Goal: Check status: Check status

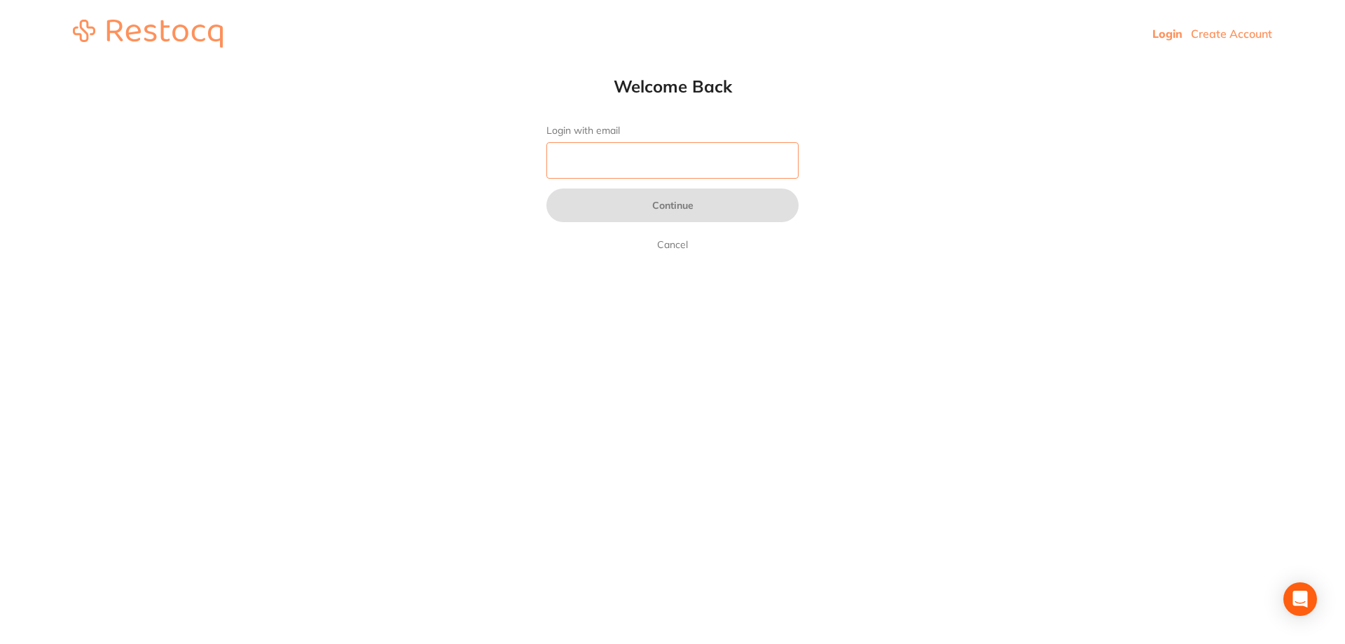
click at [699, 167] on input "Login with email" at bounding box center [673, 160] width 252 height 36
type input "[EMAIL_ADDRESS][DOMAIN_NAME]"
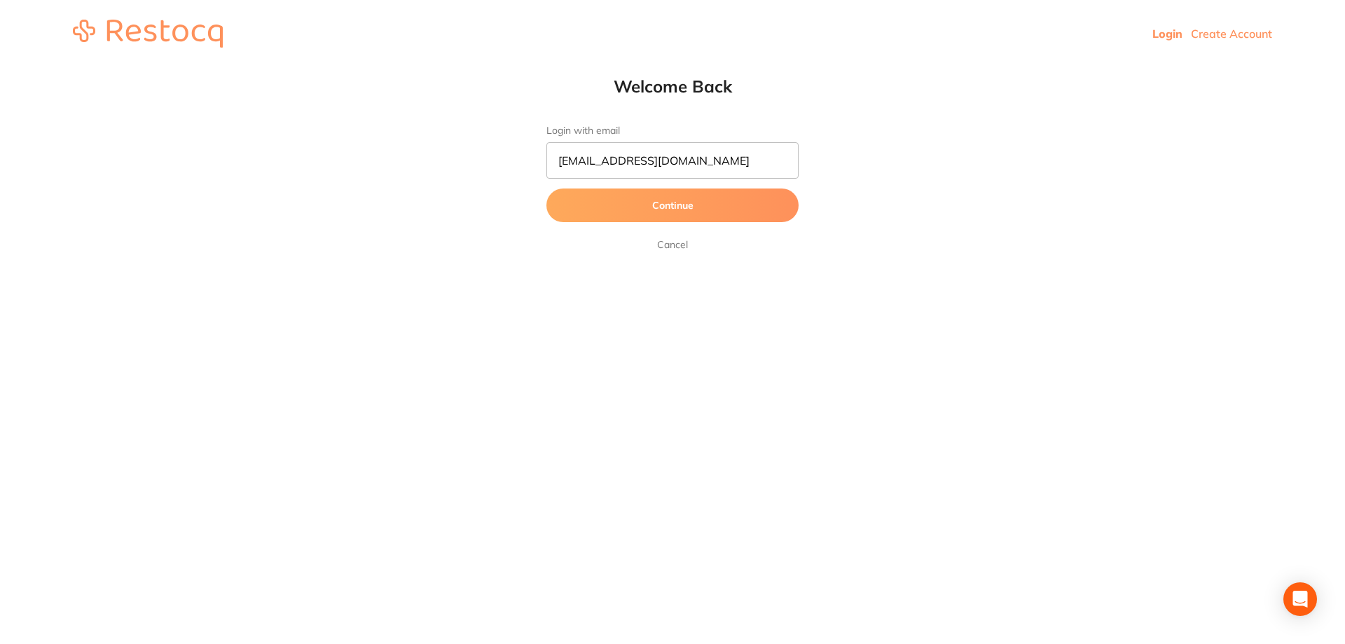
click at [659, 212] on button "Continue" at bounding box center [673, 205] width 252 height 34
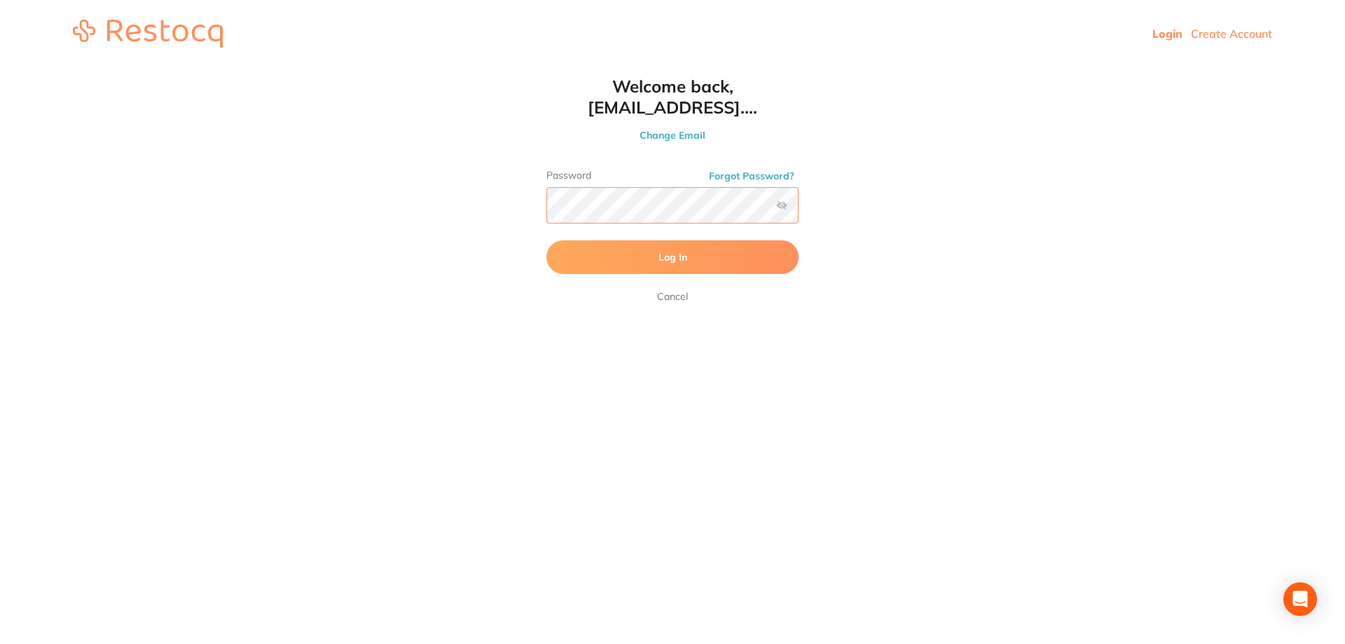
click at [547, 240] on button "Log In" at bounding box center [673, 257] width 252 height 34
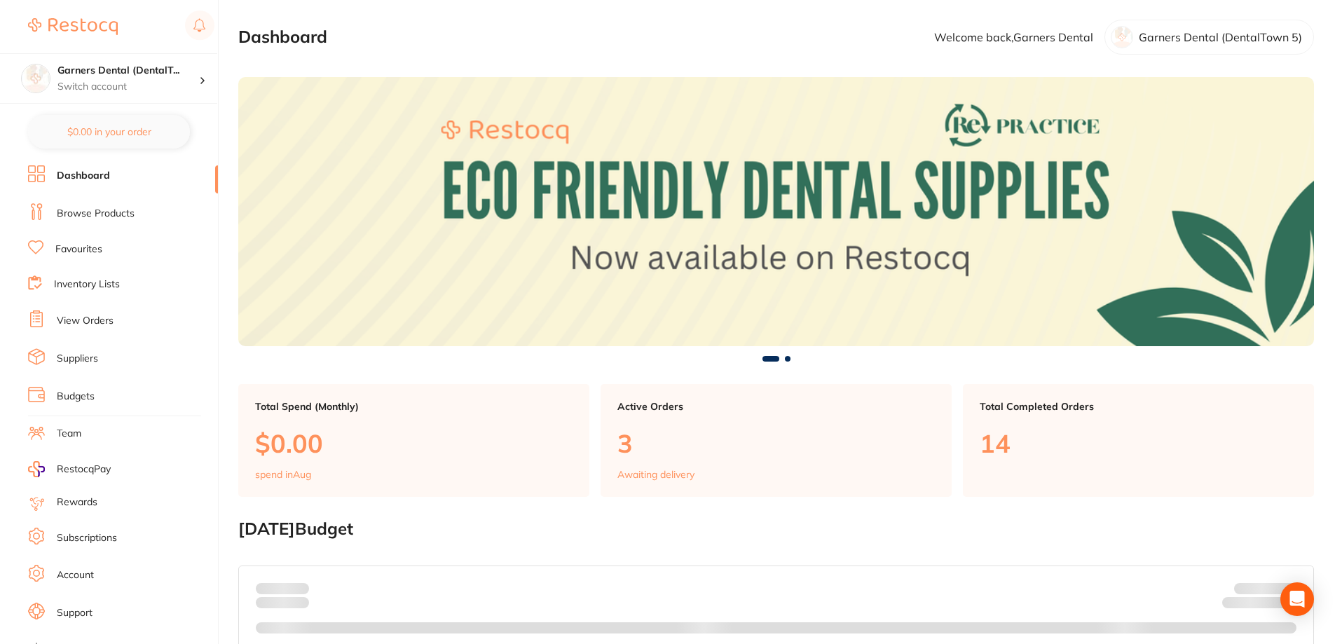
click at [78, 319] on link "View Orders" at bounding box center [85, 321] width 57 height 14
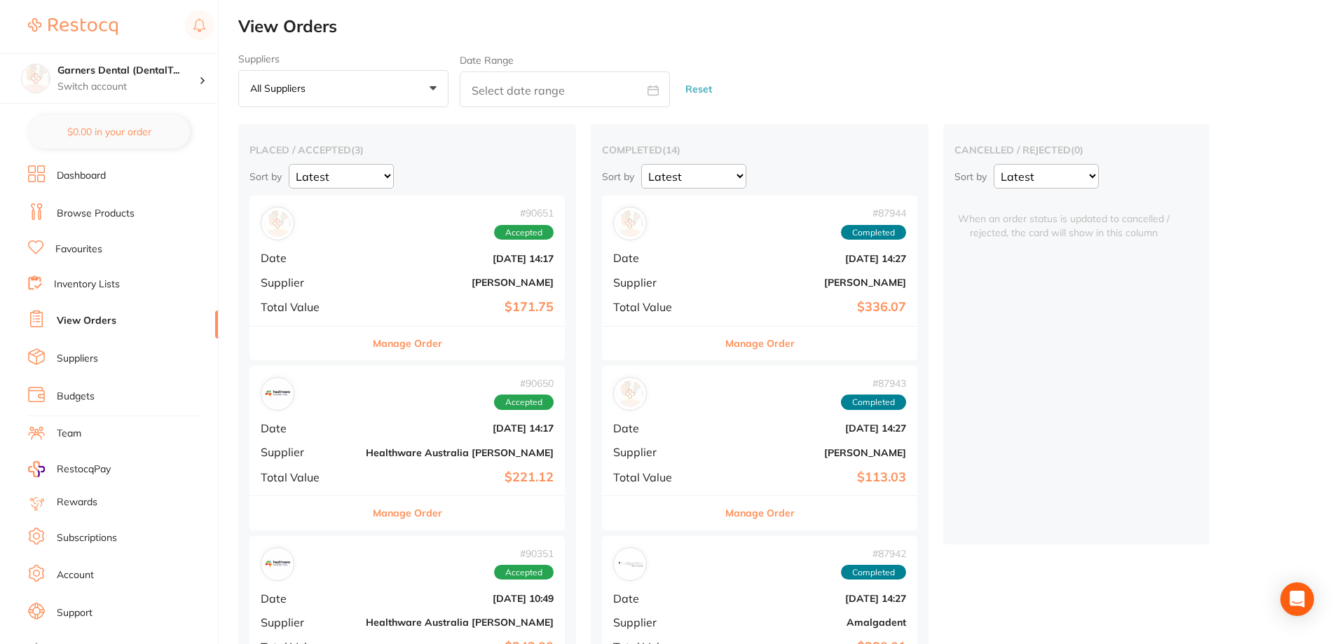
scroll to position [420, 0]
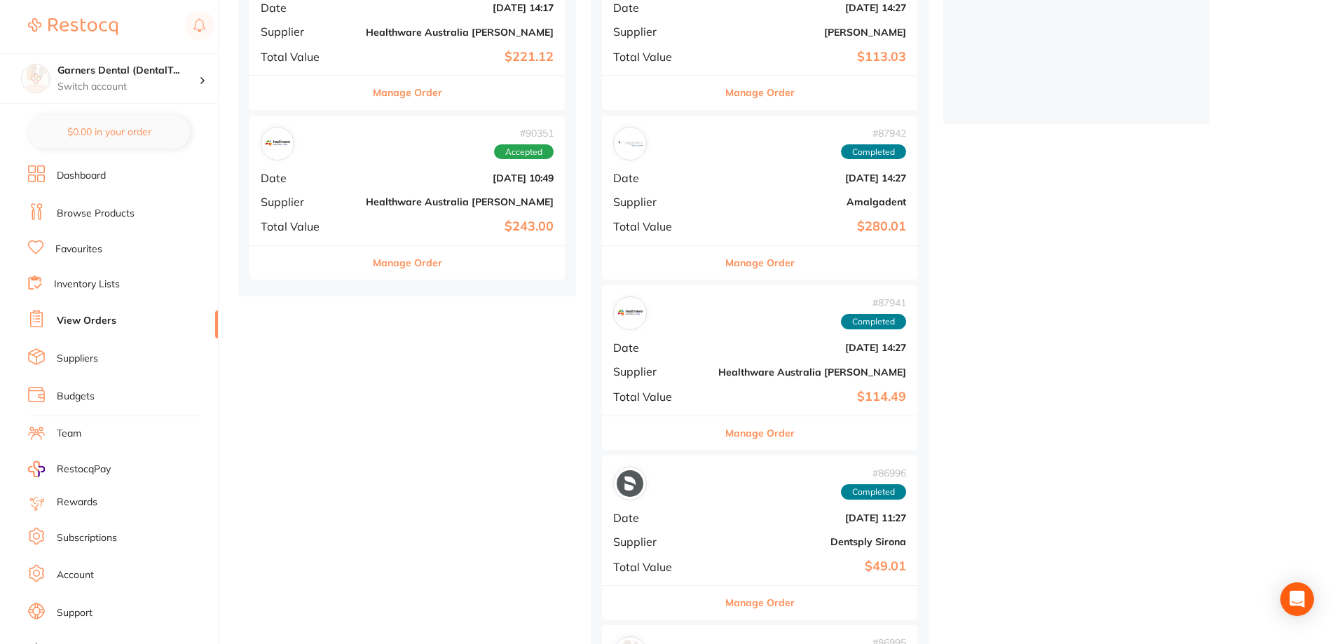
click at [380, 178] on b "[DATE] 10:49" at bounding box center [460, 177] width 188 height 11
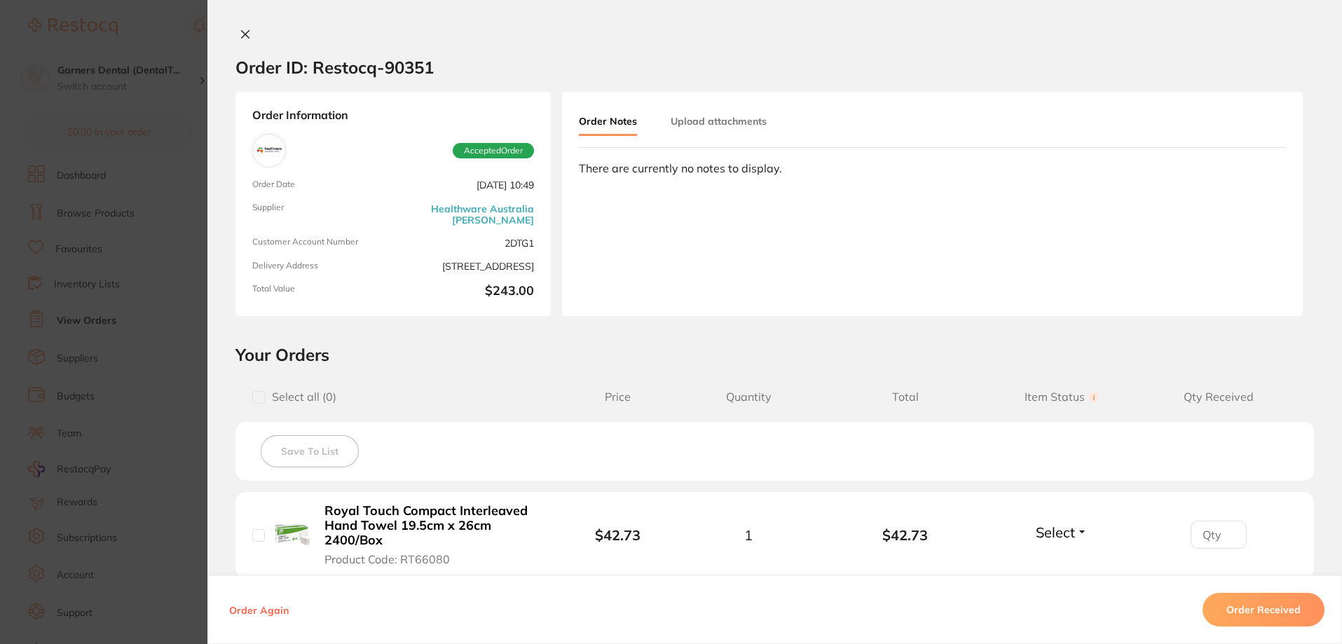
click at [242, 31] on icon at bounding box center [246, 35] width 8 height 8
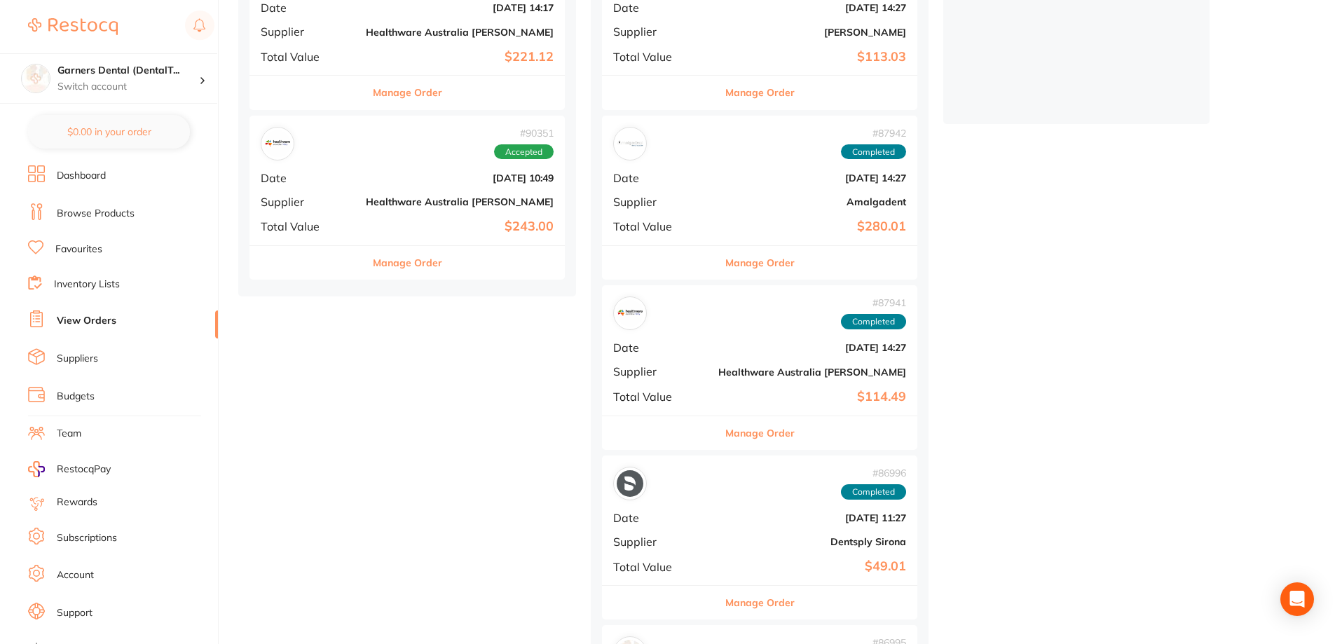
click at [383, 55] on b "$221.12" at bounding box center [460, 57] width 188 height 15
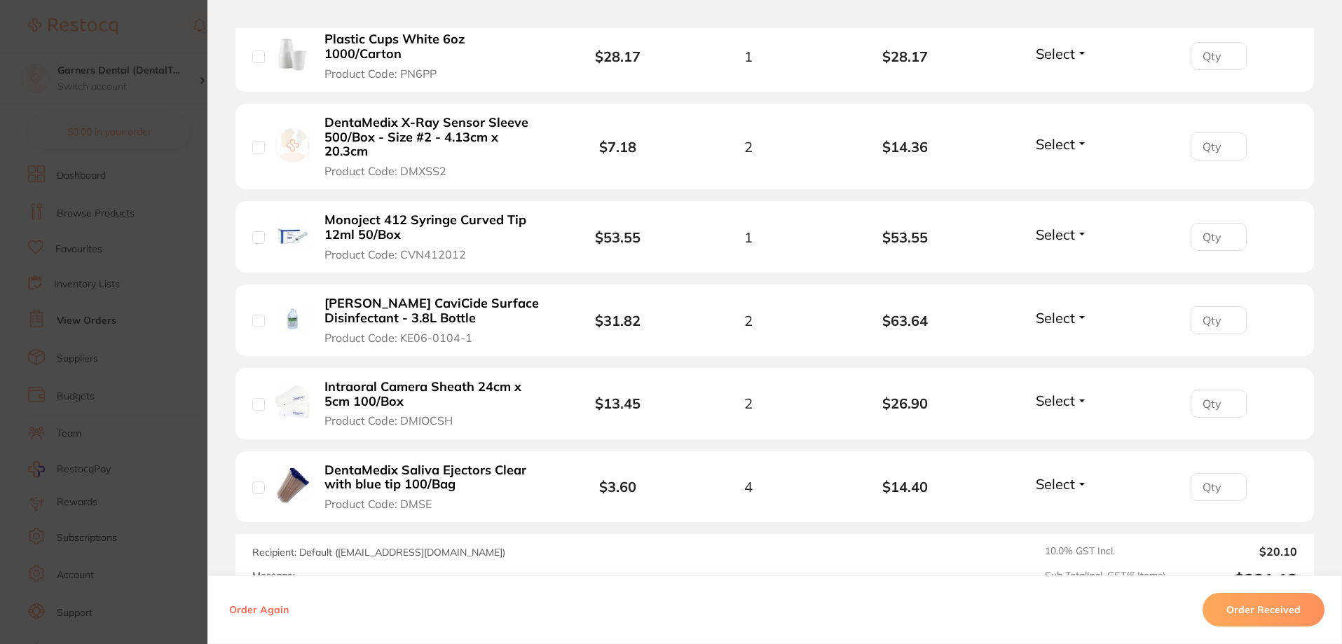
scroll to position [631, 0]
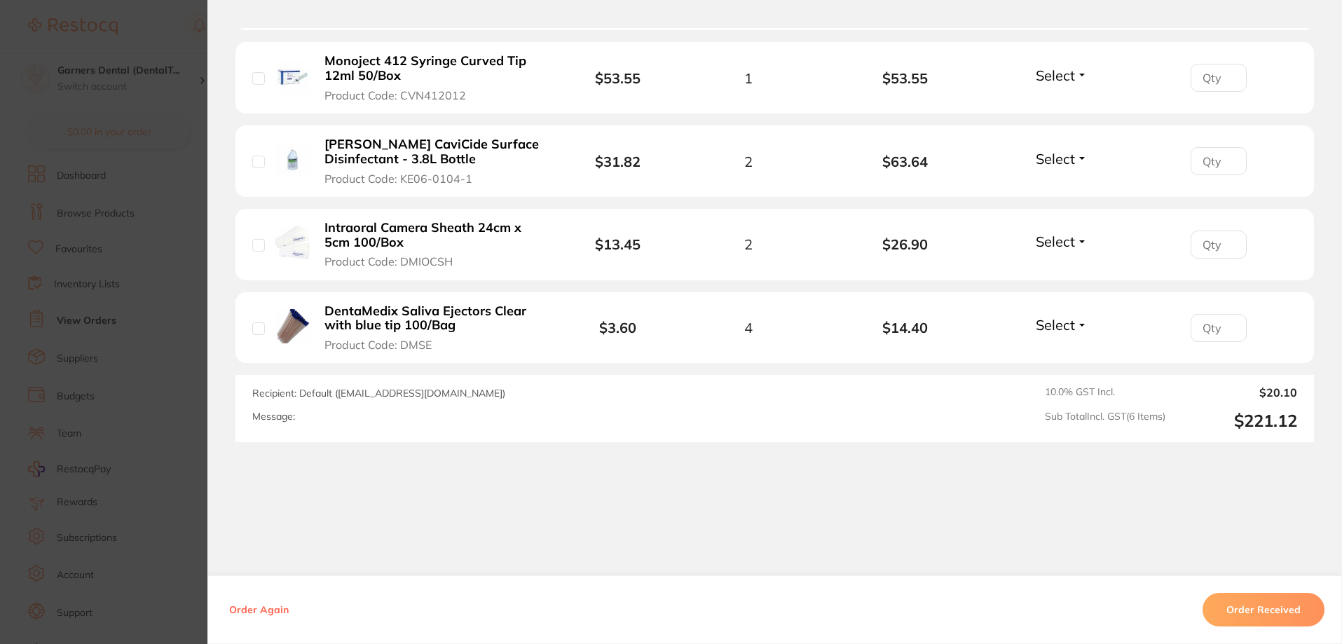
click at [1076, 330] on button "Select" at bounding box center [1061, 325] width 60 height 18
click at [1080, 233] on button "Select" at bounding box center [1061, 242] width 60 height 18
click at [1064, 270] on span "Received" at bounding box center [1062, 271] width 36 height 11
click at [1079, 160] on button "Select" at bounding box center [1061, 159] width 60 height 18
click at [1070, 186] on span "Received" at bounding box center [1062, 189] width 36 height 11
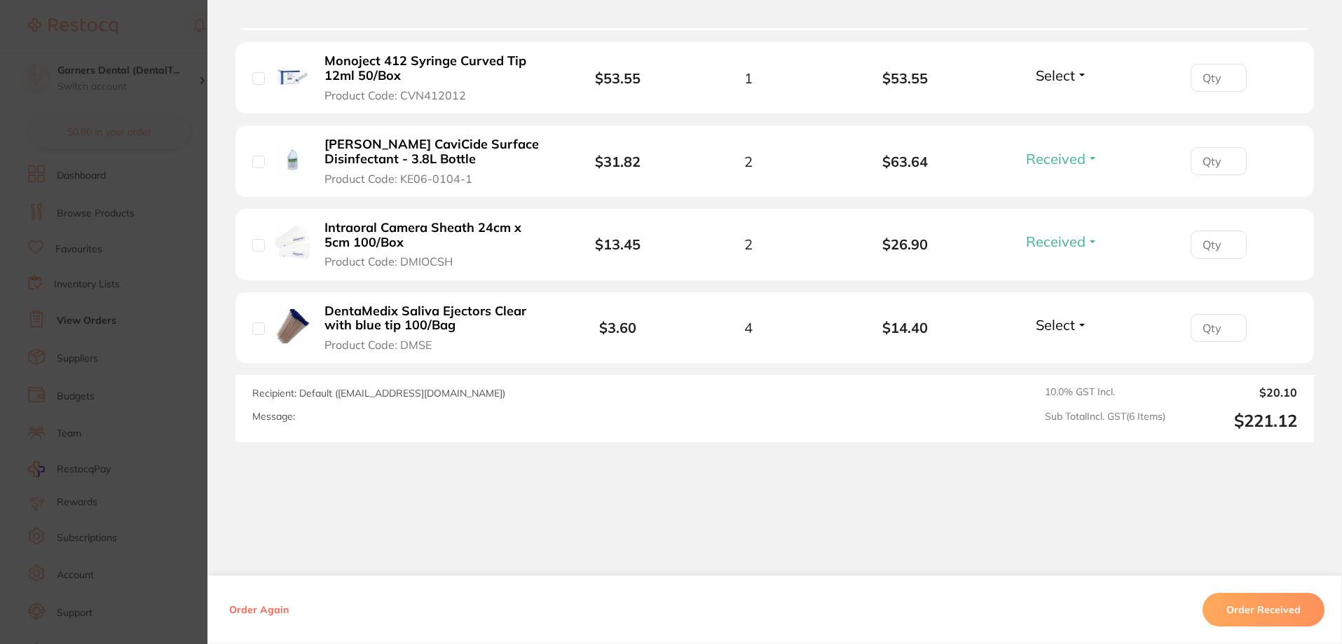
click at [1077, 77] on button "Select" at bounding box center [1061, 76] width 60 height 18
click at [1064, 100] on span "Received" at bounding box center [1062, 105] width 36 height 11
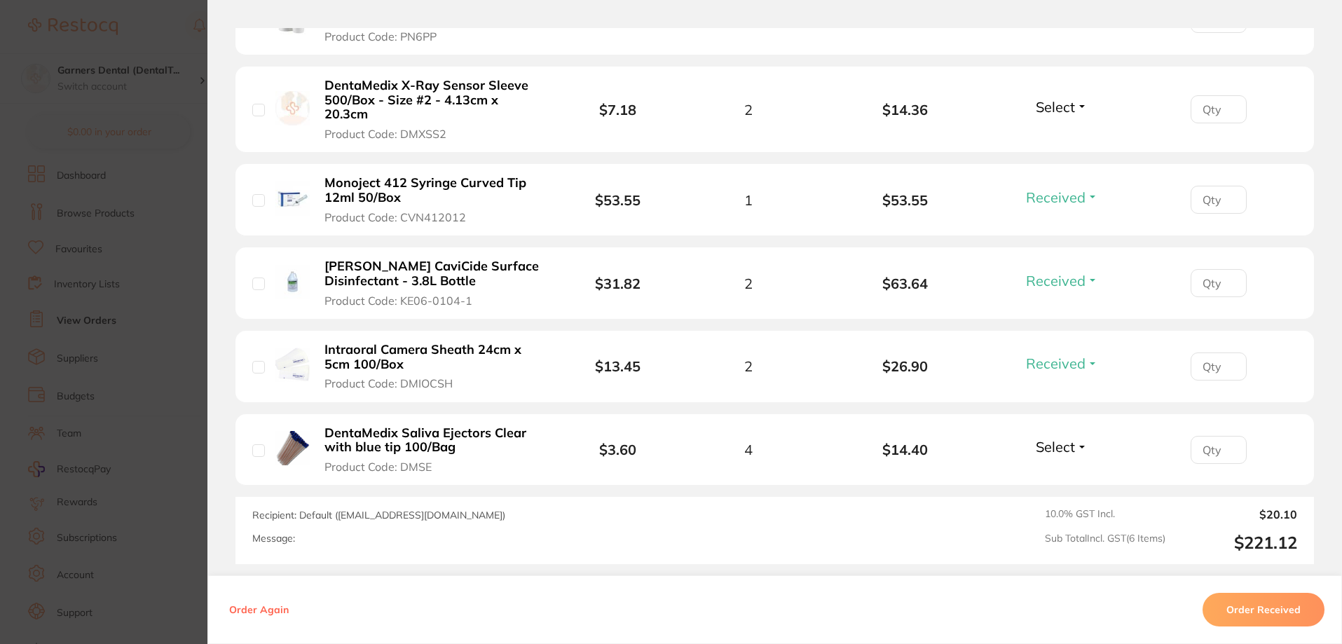
scroll to position [420, 0]
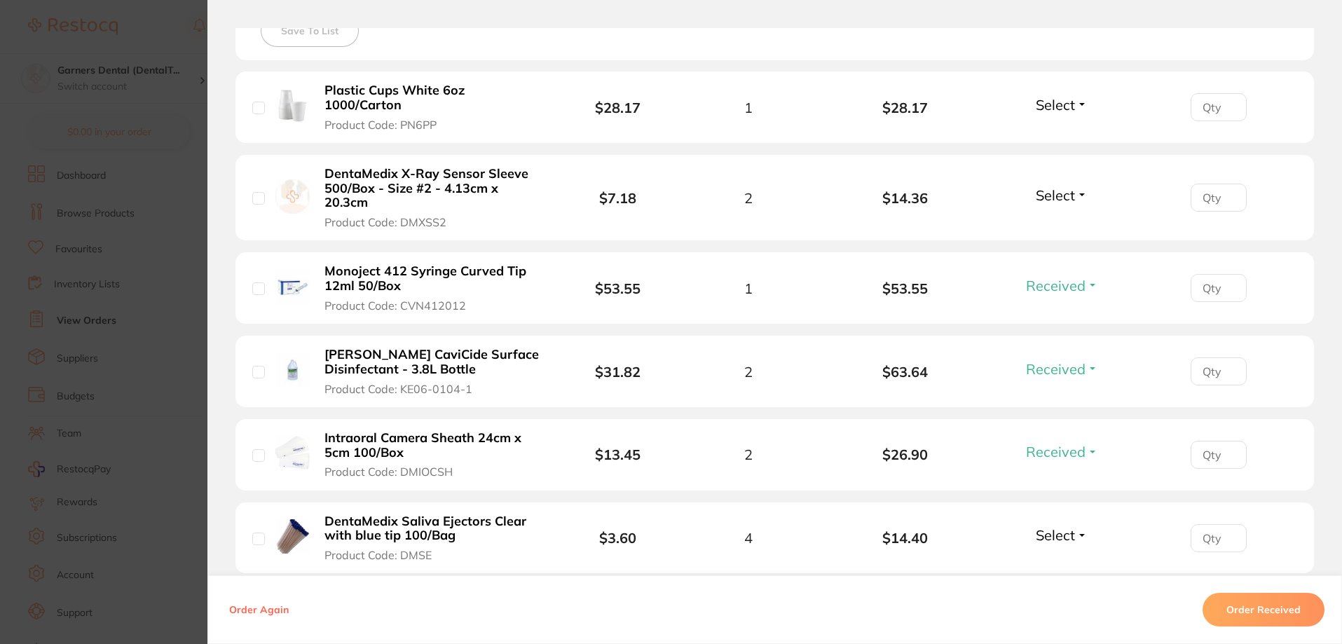
click at [1073, 192] on button "Select" at bounding box center [1061, 195] width 60 height 18
click at [1059, 221] on span "Received" at bounding box center [1062, 225] width 36 height 11
click at [1081, 107] on button "Select" at bounding box center [1061, 105] width 60 height 18
click at [1057, 136] on span "Received" at bounding box center [1062, 135] width 36 height 11
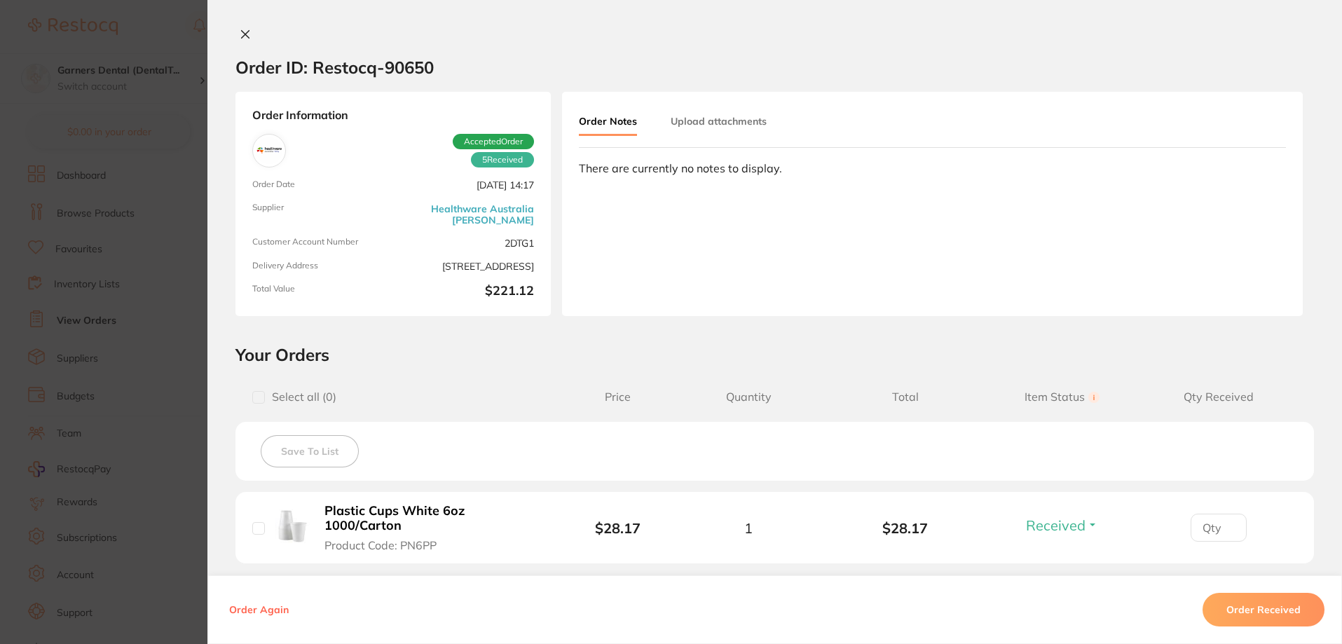
scroll to position [70, 0]
click at [247, 28] on button at bounding box center [245, 35] width 20 height 15
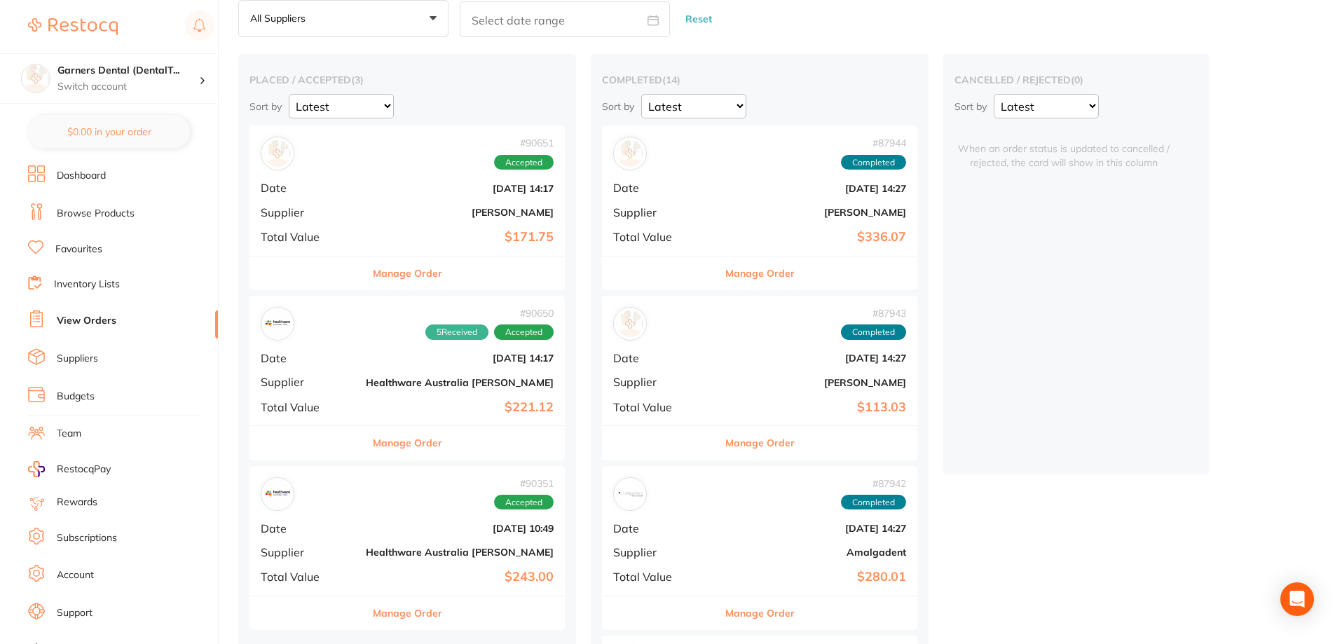
click at [387, 172] on div "# 90651 Accepted Date Aug 19 2025, 14:17 Supplier Adam Dental Total Value $171.…" at bounding box center [406, 190] width 315 height 130
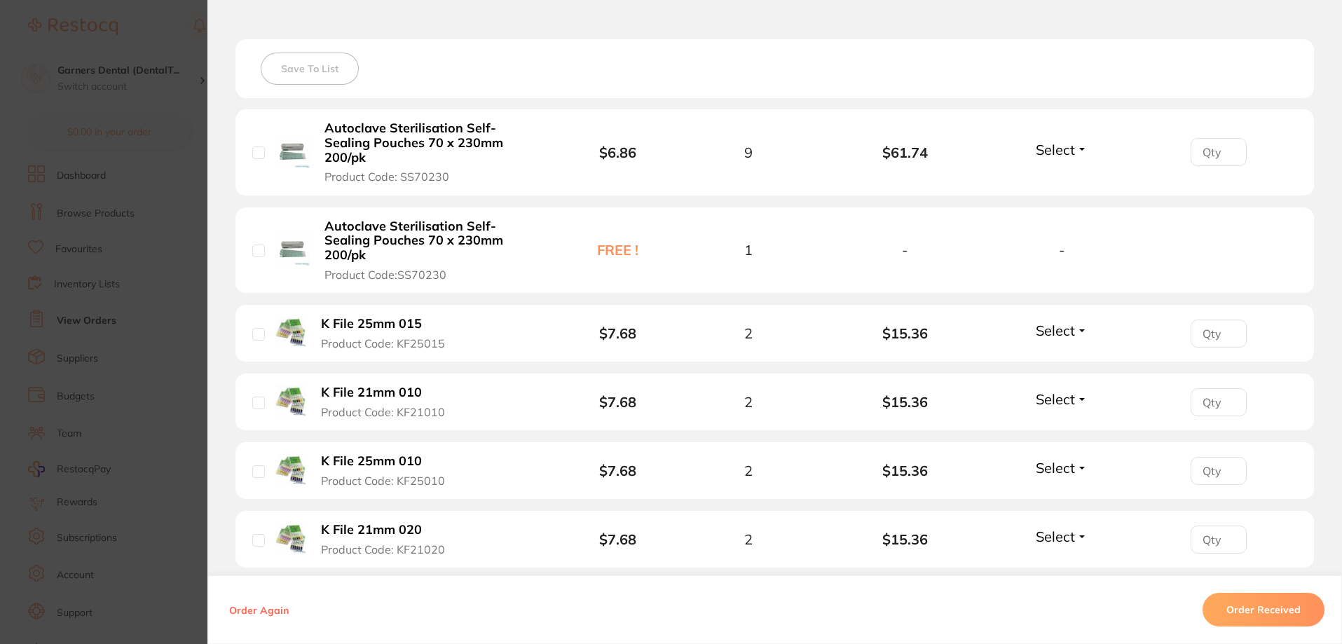
scroll to position [350, 0]
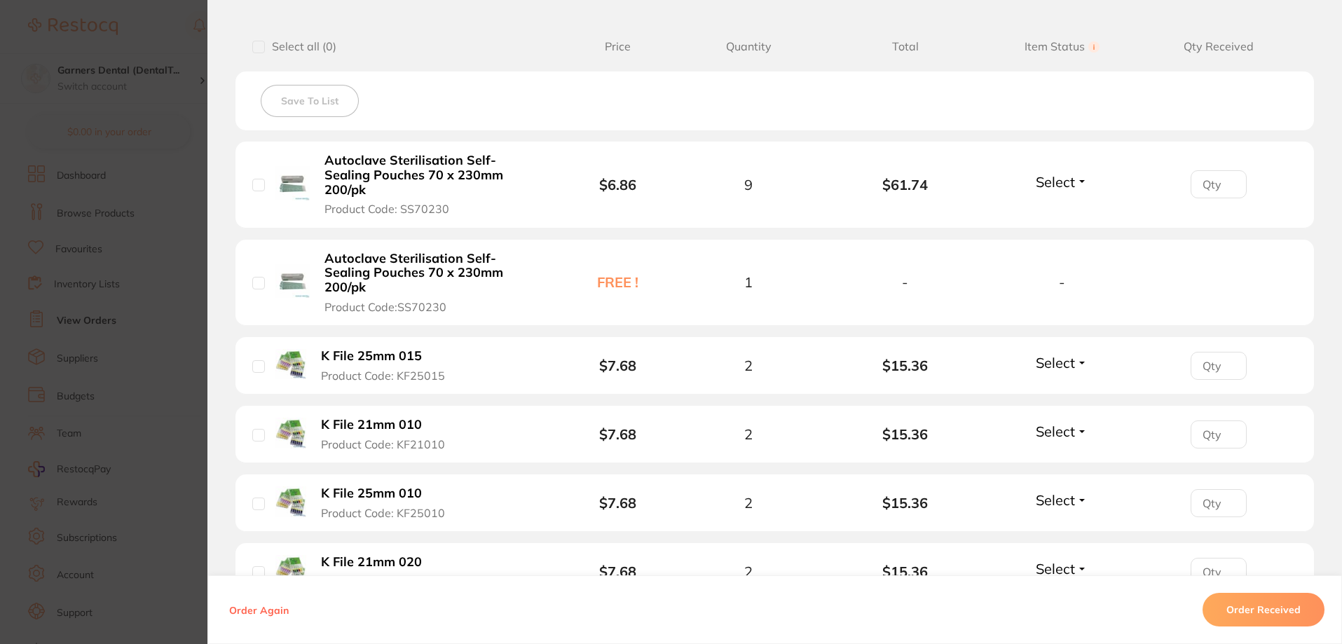
click at [1080, 354] on button "Select" at bounding box center [1061, 363] width 60 height 18
click at [1063, 383] on button "Received" at bounding box center [1062, 394] width 36 height 22
click at [1070, 423] on span "Select" at bounding box center [1055, 432] width 39 height 18
click at [1057, 456] on span "Received" at bounding box center [1062, 461] width 36 height 11
click at [1076, 491] on button "Select" at bounding box center [1061, 500] width 60 height 18
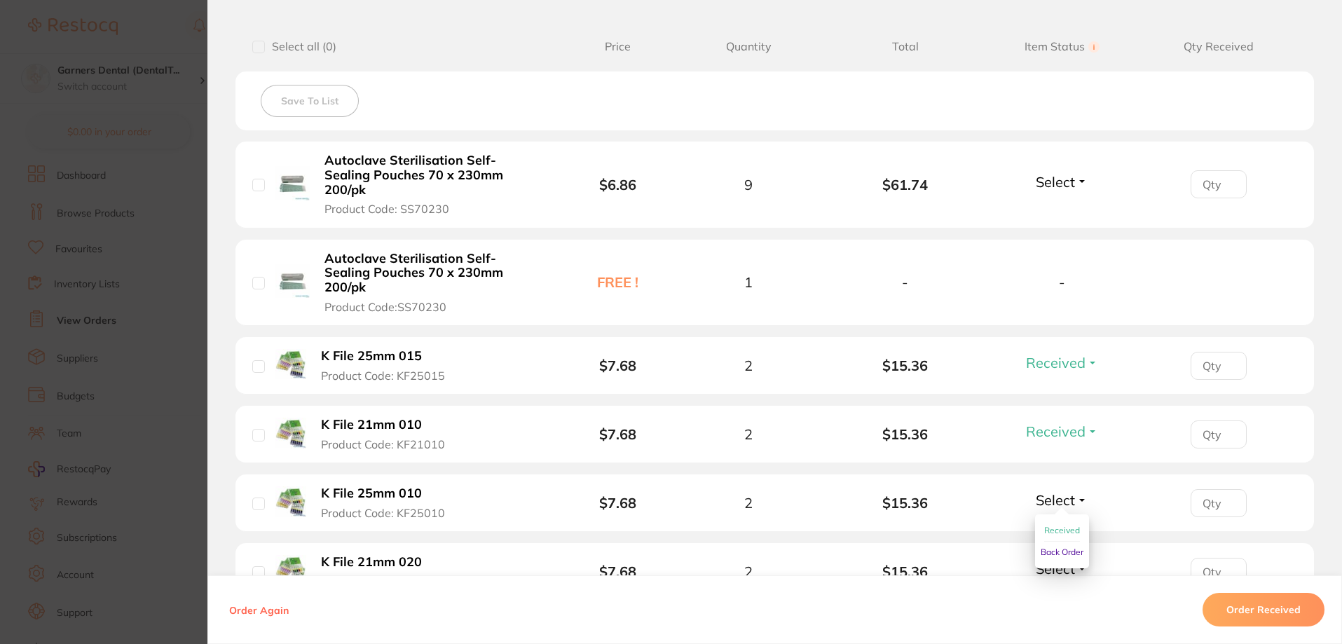
click at [1062, 525] on span "Received" at bounding box center [1062, 530] width 36 height 11
click at [1078, 560] on button "Select" at bounding box center [1061, 569] width 60 height 18
click at [1064, 594] on span "Received" at bounding box center [1062, 599] width 36 height 11
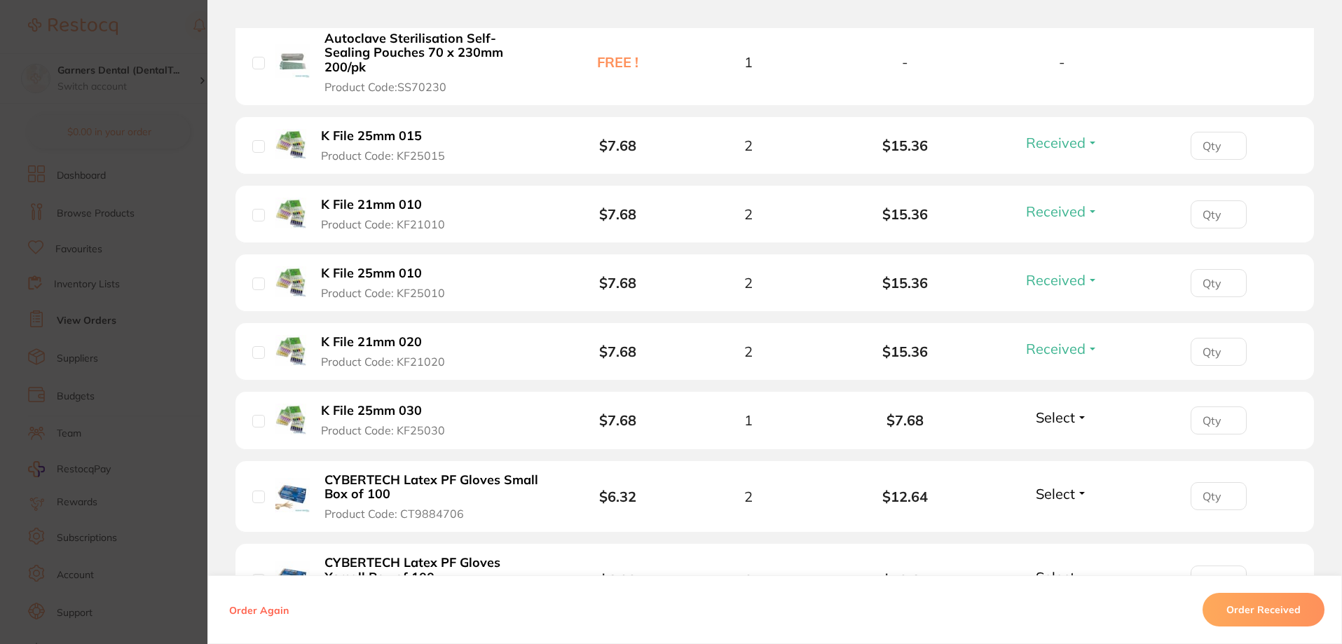
scroll to position [701, 0]
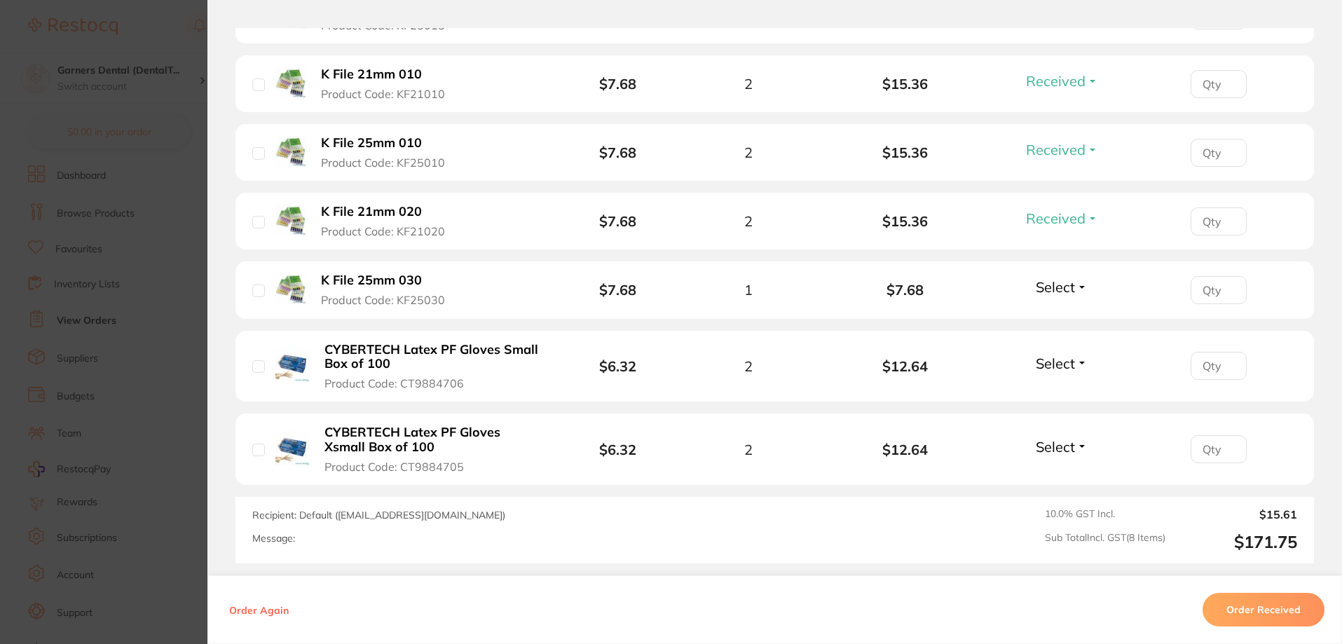
click at [1080, 278] on button "Select" at bounding box center [1061, 287] width 60 height 18
click at [1054, 312] on span "Received" at bounding box center [1062, 317] width 36 height 11
click at [1085, 355] on button "Select" at bounding box center [1061, 364] width 60 height 18
click at [1052, 388] on span "Received" at bounding box center [1062, 393] width 36 height 11
click at [1072, 438] on button "Select" at bounding box center [1061, 447] width 60 height 18
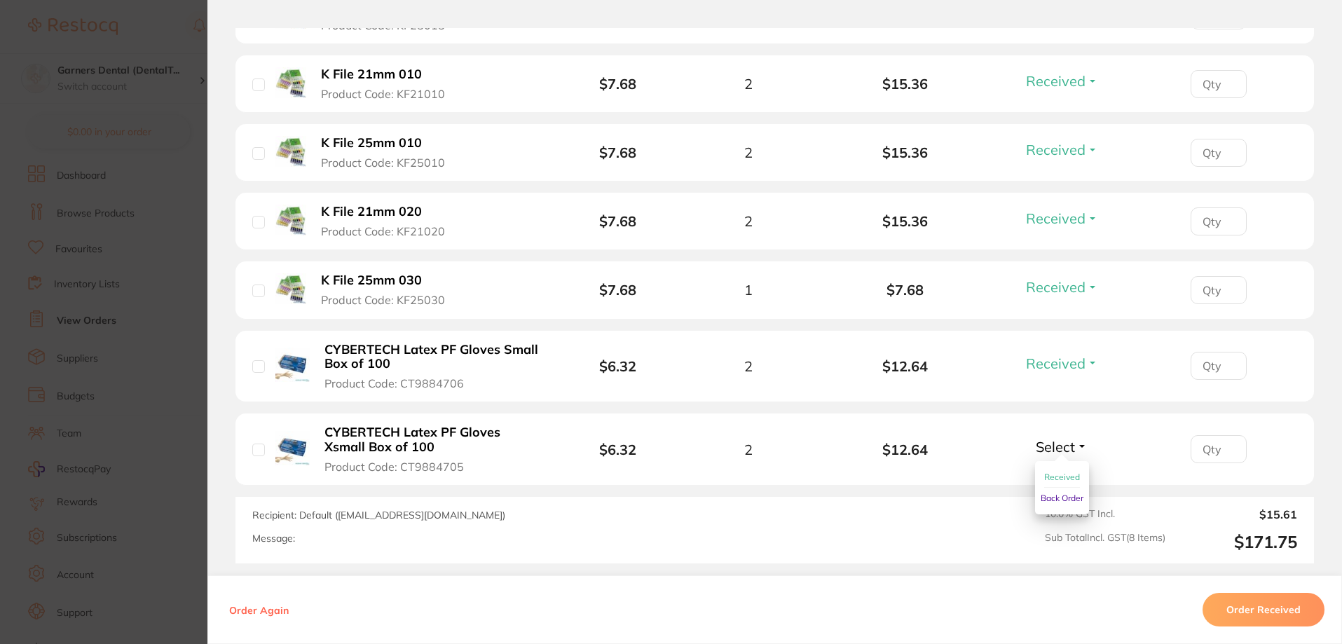
click at [1062, 472] on span "Received" at bounding box center [1062, 477] width 36 height 11
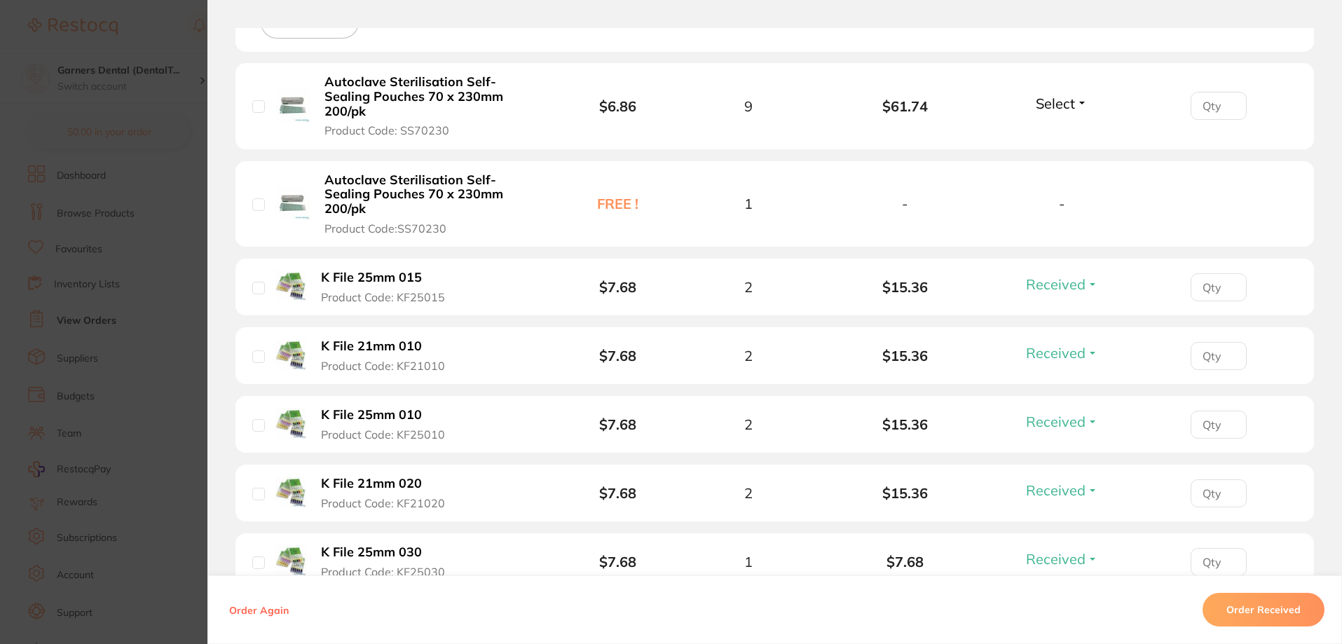
scroll to position [280, 0]
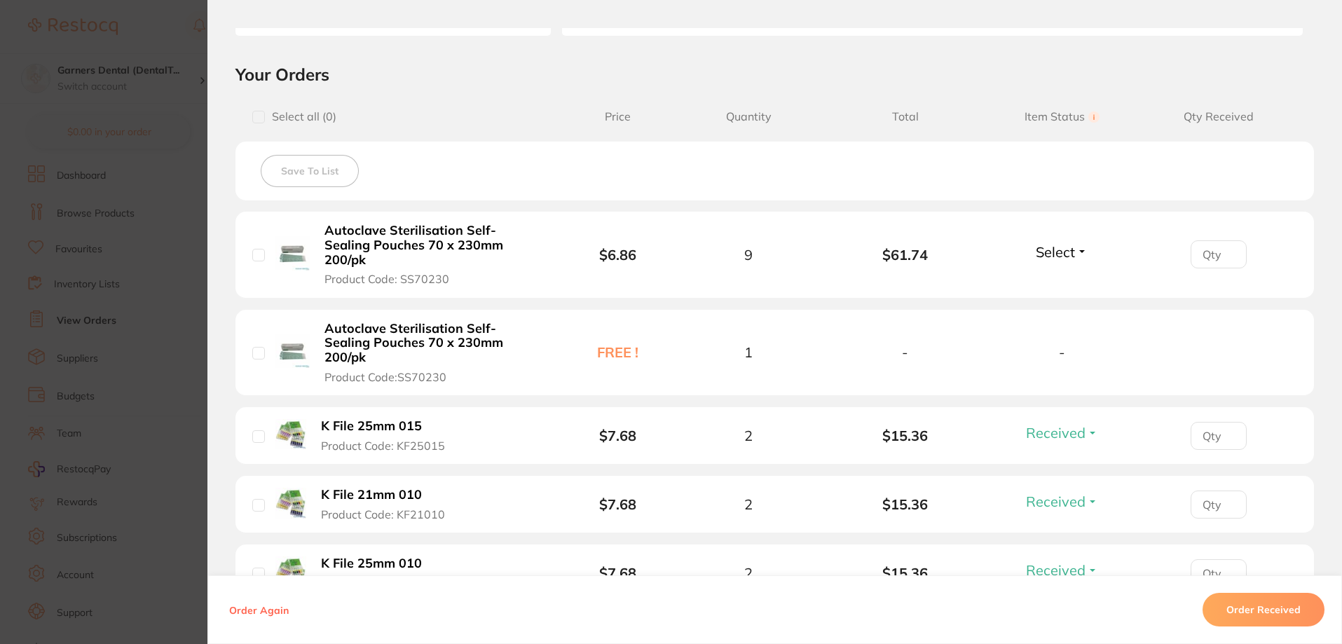
click at [1080, 243] on button "Select" at bounding box center [1061, 252] width 60 height 18
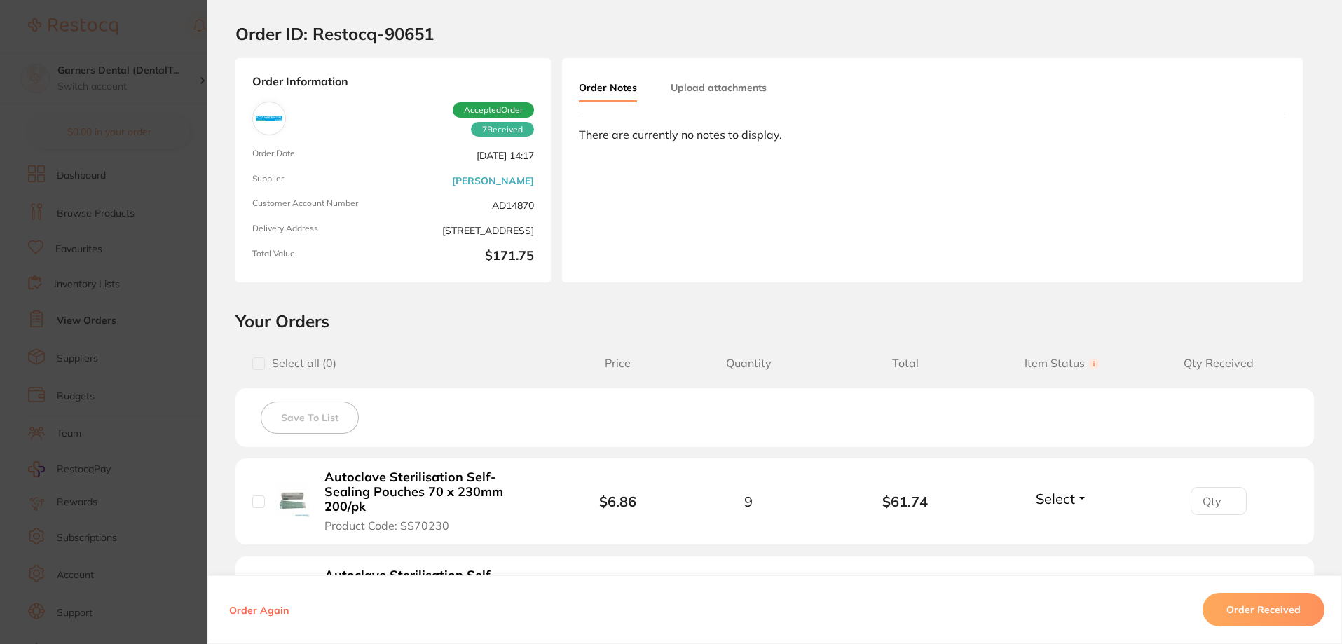
scroll to position [0, 0]
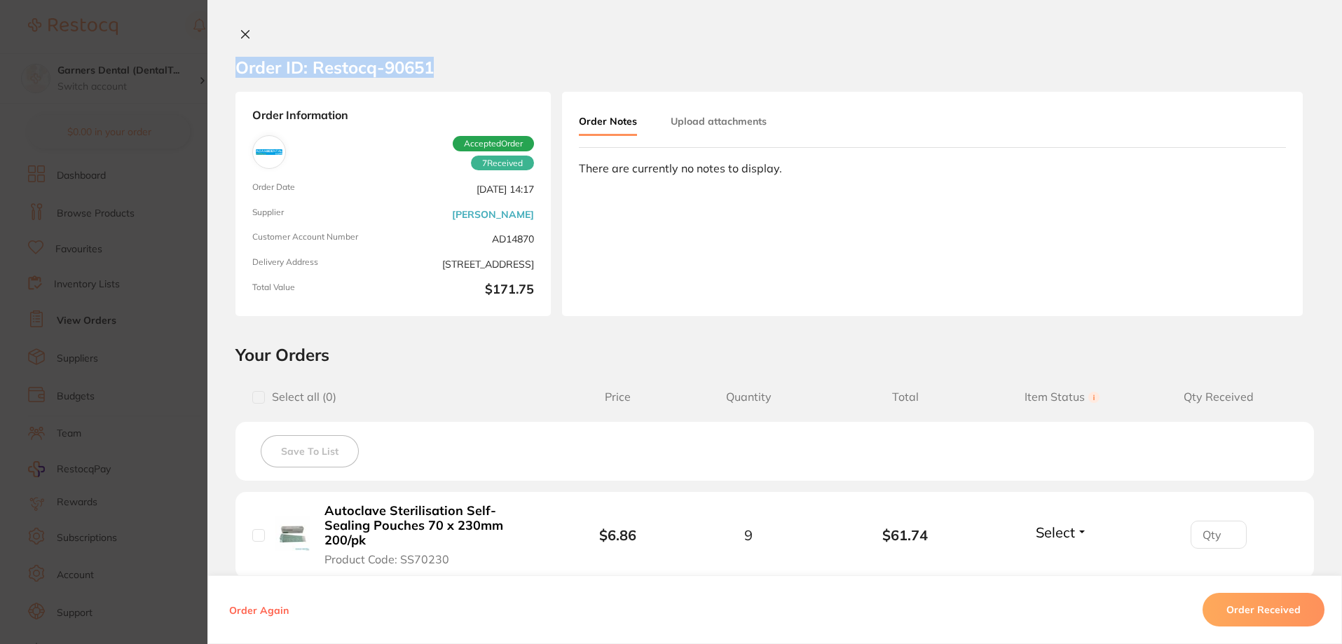
drag, startPoint x: 439, startPoint y: 63, endPoint x: 231, endPoint y: 71, distance: 208.3
click at [231, 71] on section "Order ID: Restocq- 90651" at bounding box center [774, 67] width 1134 height 49
copy h2 "Order ID: Restocq- 90651"
click at [502, 209] on link "[PERSON_NAME]" at bounding box center [493, 214] width 82 height 11
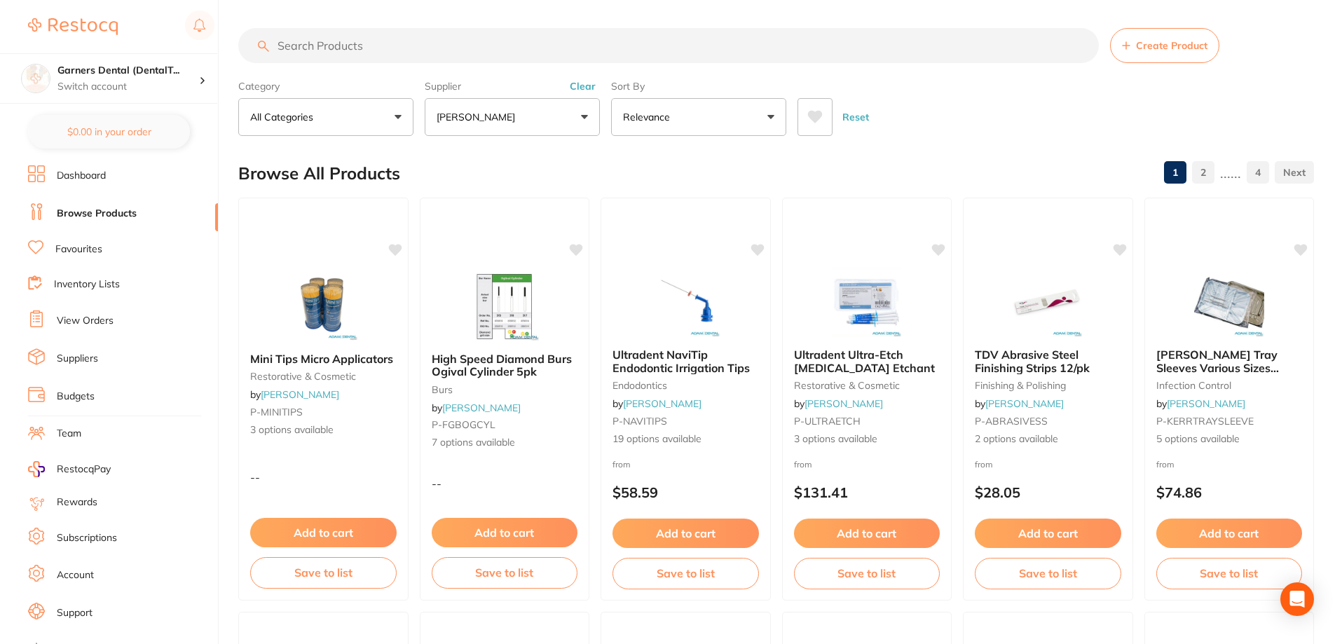
click at [78, 356] on link "Suppliers" at bounding box center [77, 359] width 41 height 14
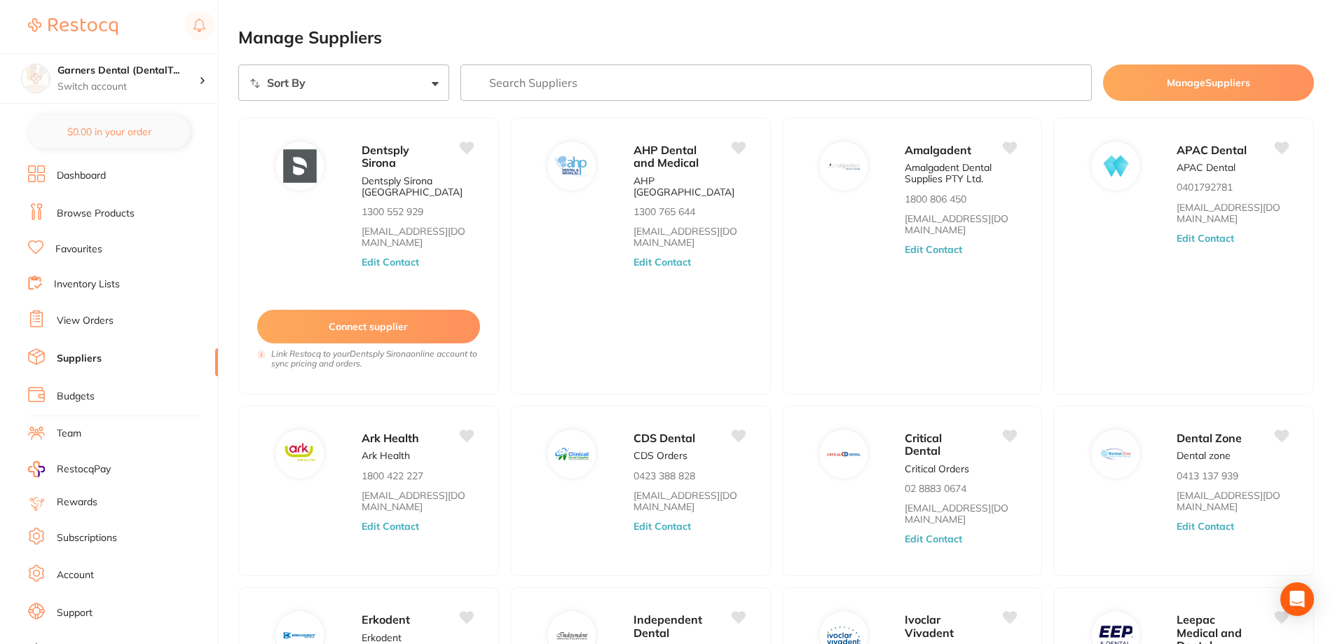
click at [598, 78] on input "search" at bounding box center [776, 82] width 632 height 36
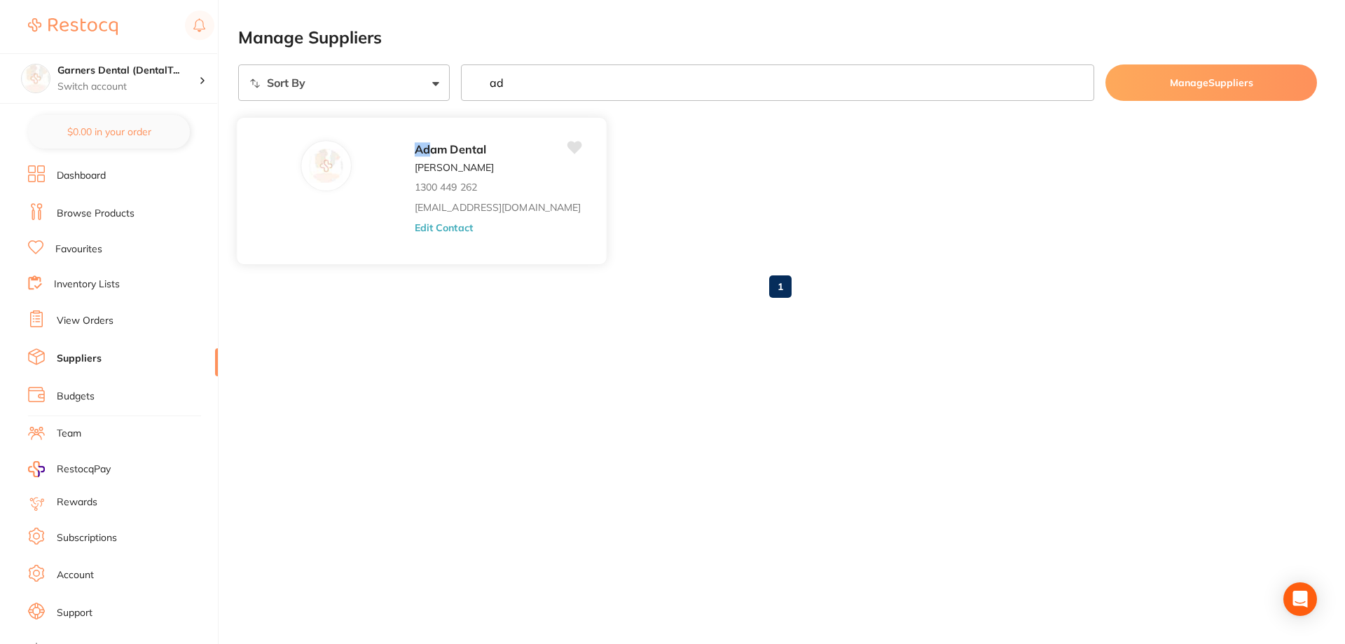
type input "ad"
click at [415, 207] on link "[EMAIL_ADDRESS][DOMAIN_NAME]" at bounding box center [498, 207] width 166 height 11
click at [1213, 276] on div "1" at bounding box center [777, 286] width 1079 height 45
click at [83, 171] on link "Dashboard" at bounding box center [81, 176] width 49 height 14
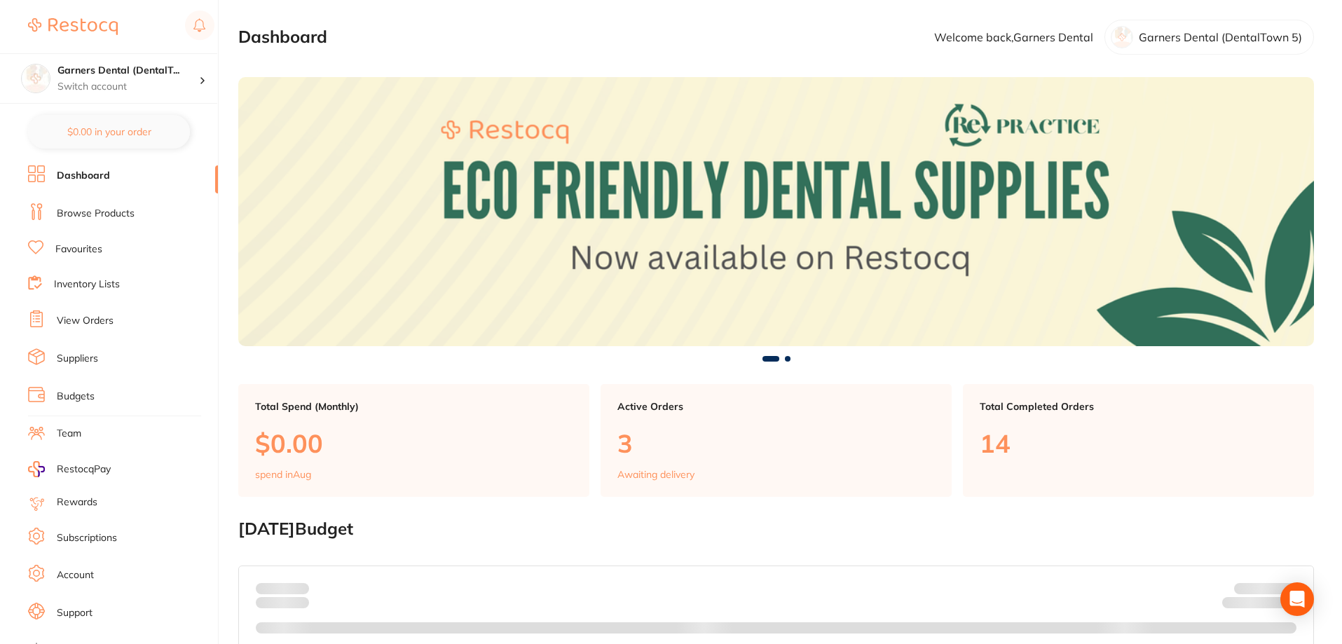
click at [1180, 35] on p "Garners Dental (DentalTown 5)" at bounding box center [1220, 37] width 163 height 13
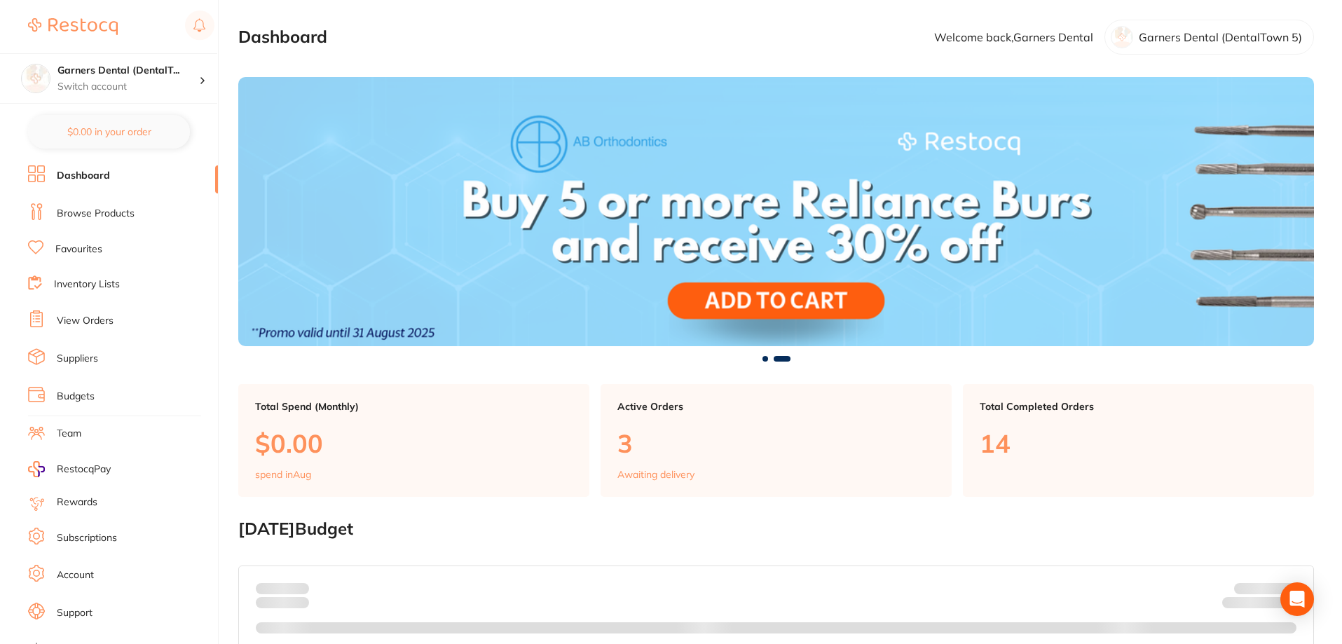
click at [1274, 36] on p "Garners Dental (DentalTown 5)" at bounding box center [1220, 37] width 163 height 13
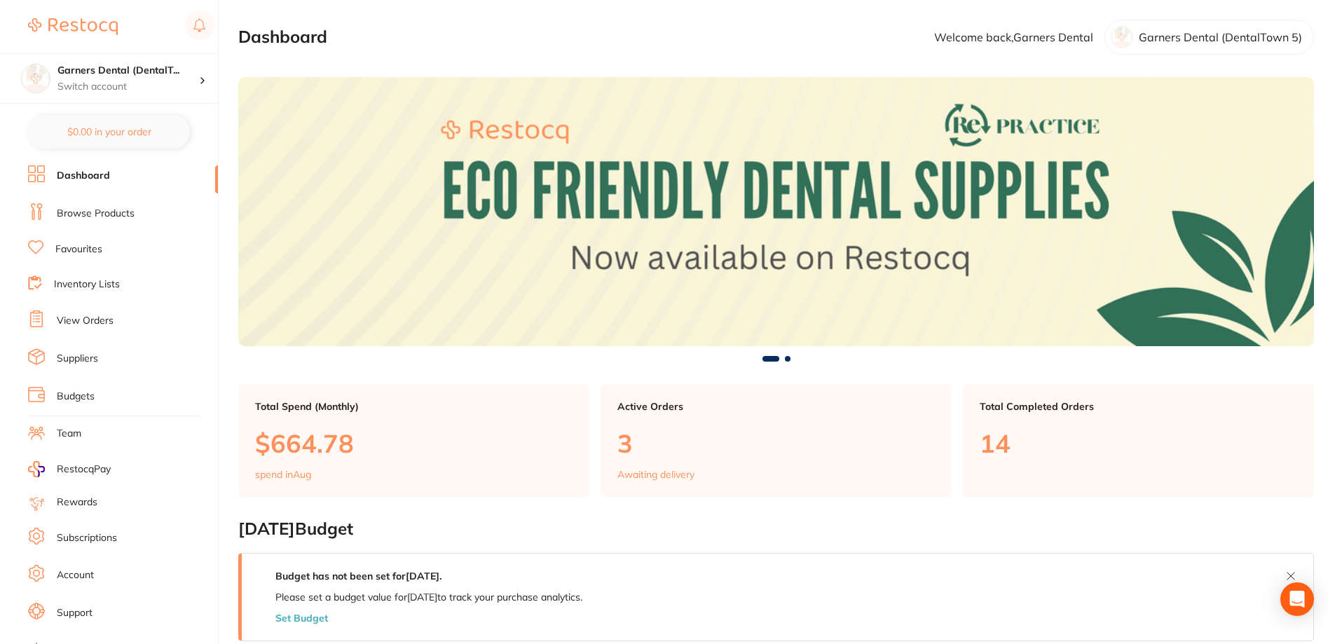
click at [104, 324] on link "View Orders" at bounding box center [85, 321] width 57 height 14
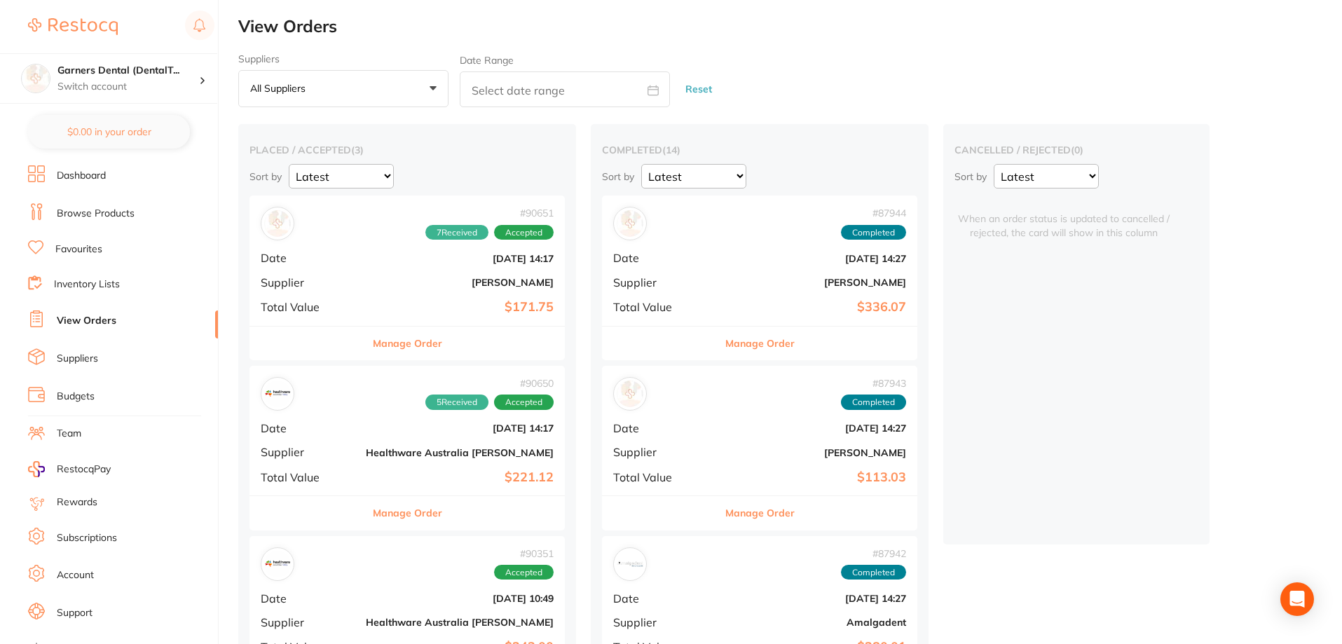
click at [336, 307] on div "# 90651 7 Received Accepted Date [DATE] 14:17 Supplier [PERSON_NAME] Total Valu…" at bounding box center [406, 260] width 315 height 130
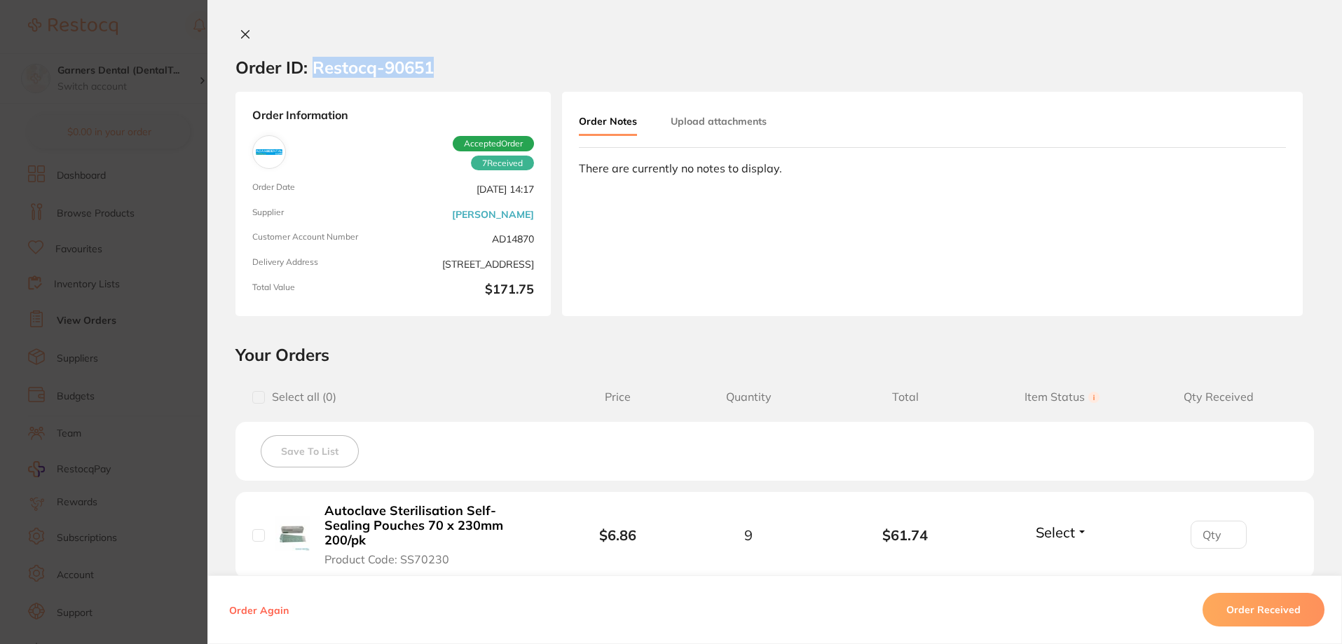
drag, startPoint x: 439, startPoint y: 64, endPoint x: 314, endPoint y: 76, distance: 126.0
click at [314, 76] on section "Order ID: Restocq- 90651" at bounding box center [774, 67] width 1134 height 49
copy h2 "Restocq- 90651"
click at [397, 239] on div "Order Information 7 Received Accepted Order Order Date [DATE] 14:17 Supplier [P…" at bounding box center [392, 204] width 315 height 224
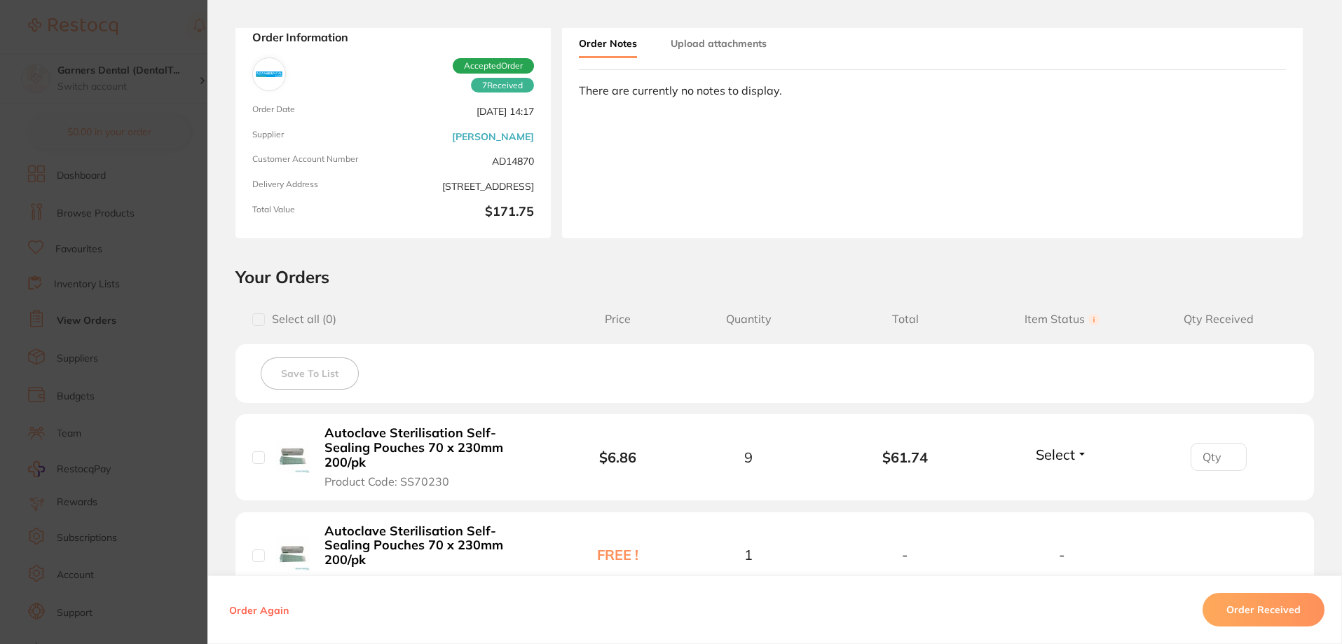
scroll to position [210, 0]
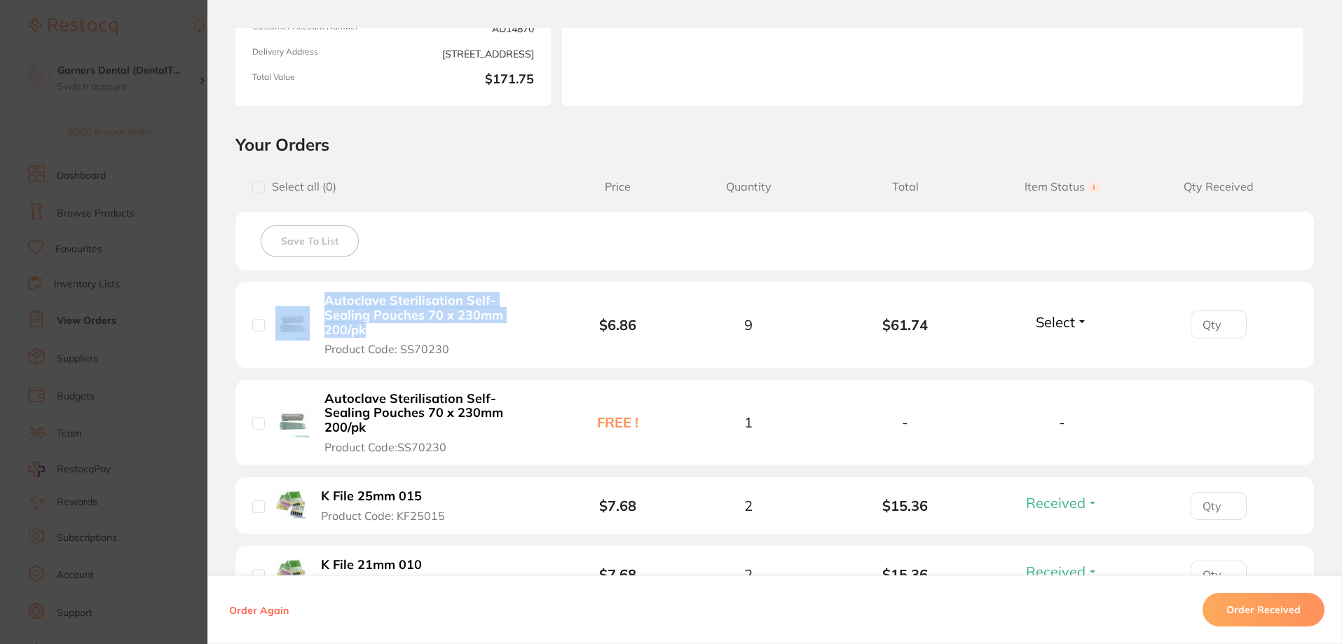
drag, startPoint x: 499, startPoint y: 343, endPoint x: 285, endPoint y: 303, distance: 217.4
click at [285, 303] on li "Autoclave Sterilisation Self-Sealing Pouches 70 x 230mm 200/pk Product Code: SS…" at bounding box center [774, 325] width 1078 height 86
copy div "Autoclave Sterilisation Self-Sealing Pouches 70 x 230mm 200/pk"
drag, startPoint x: 192, startPoint y: 247, endPoint x: 128, endPoint y: 387, distance: 154.0
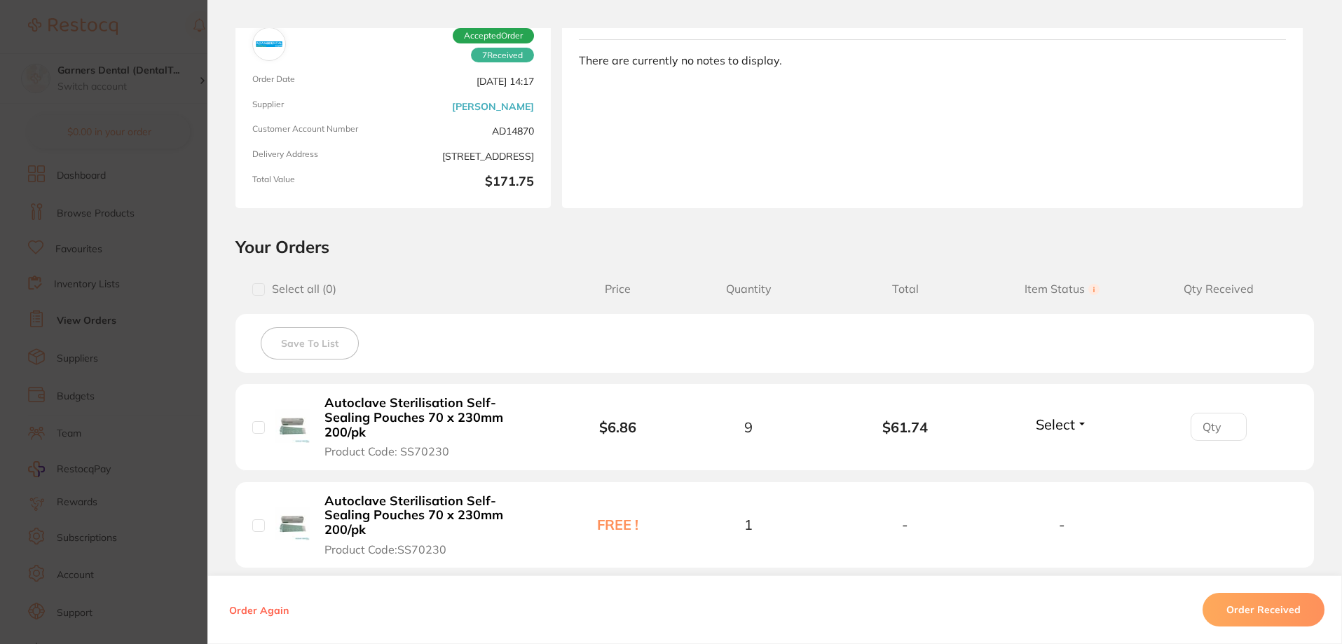
scroll to position [0, 0]
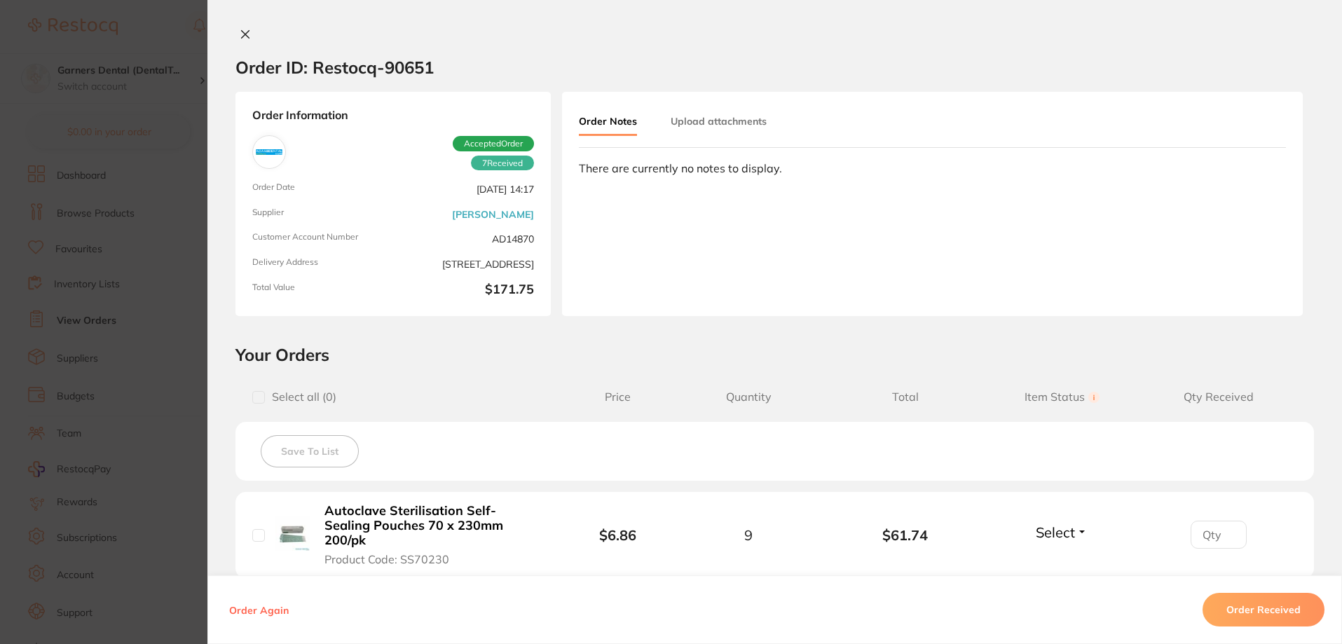
click at [247, 33] on icon at bounding box center [245, 34] width 11 height 11
